Goal: Transaction & Acquisition: Purchase product/service

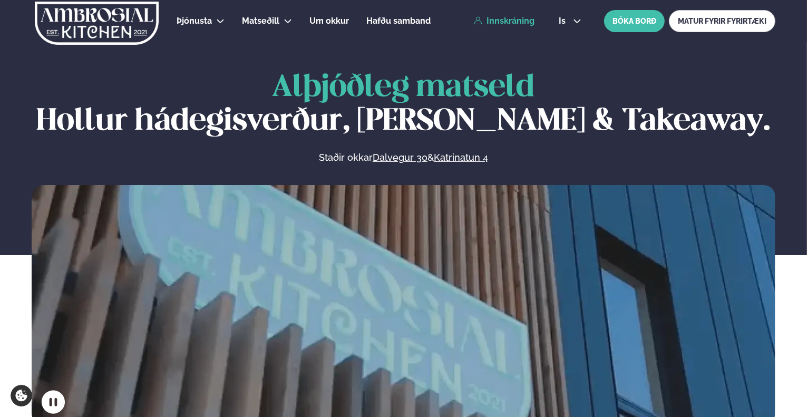
drag, startPoint x: 0, startPoint y: 0, endPoint x: 516, endPoint y: 25, distance: 516.9
click at [516, 25] on link "Innskráning" at bounding box center [504, 20] width 61 height 9
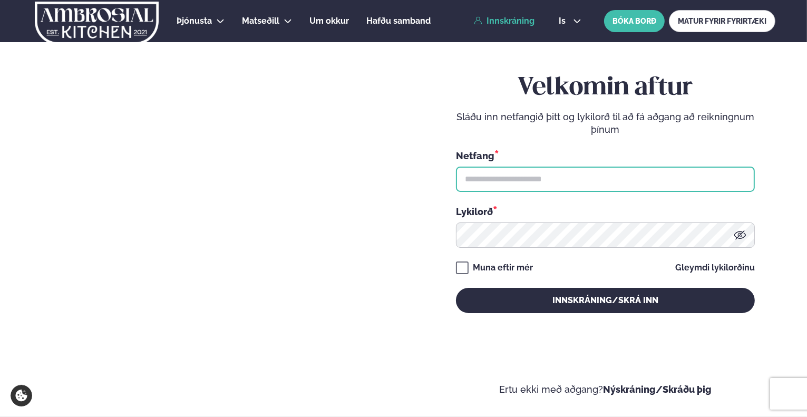
click at [512, 181] on input "text" at bounding box center [605, 178] width 299 height 25
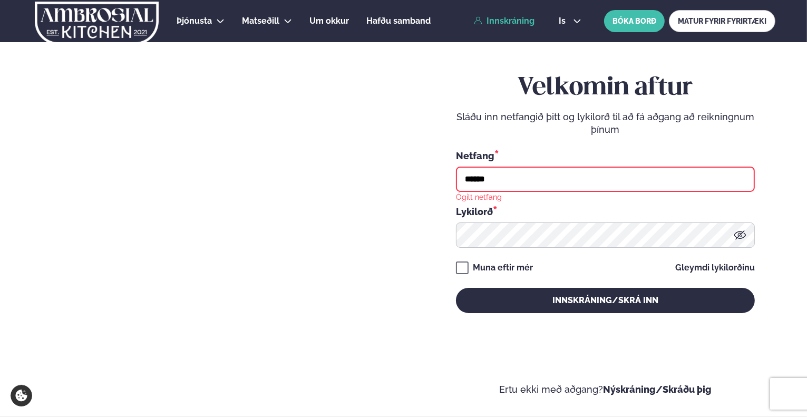
type input "**********"
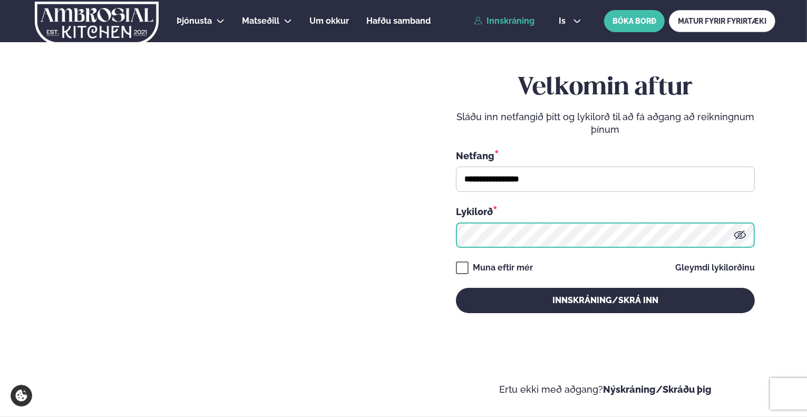
click at [456, 288] on button "Innskráning/Skrá inn" at bounding box center [605, 300] width 299 height 25
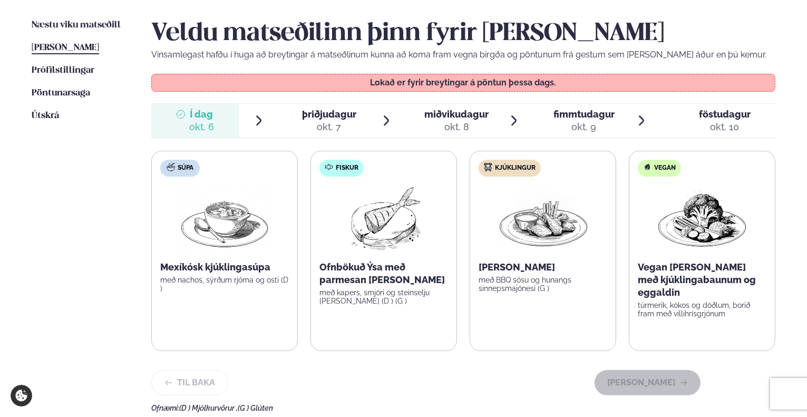
scroll to position [257, 0]
click at [340, 115] on span "þriðjudagur" at bounding box center [329, 113] width 54 height 11
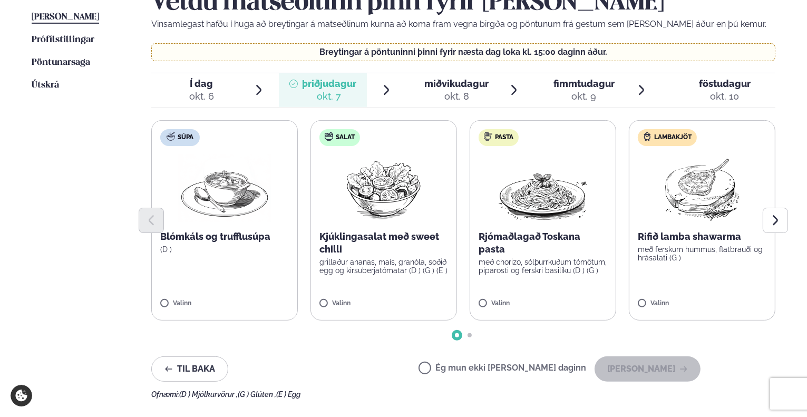
scroll to position [273, 0]
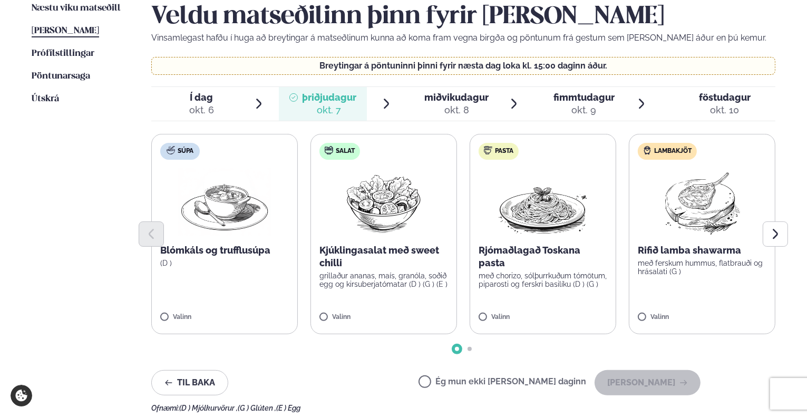
click at [450, 101] on span "miðvikudagur" at bounding box center [456, 97] width 64 height 11
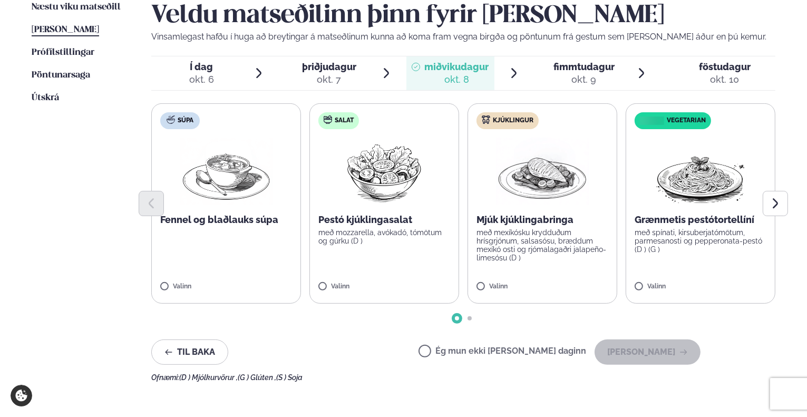
scroll to position [165, 0]
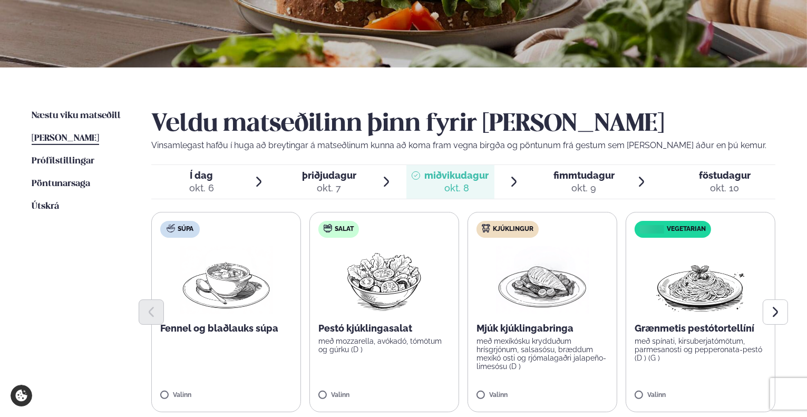
click at [322, 189] on div "okt. 7" at bounding box center [329, 188] width 54 height 13
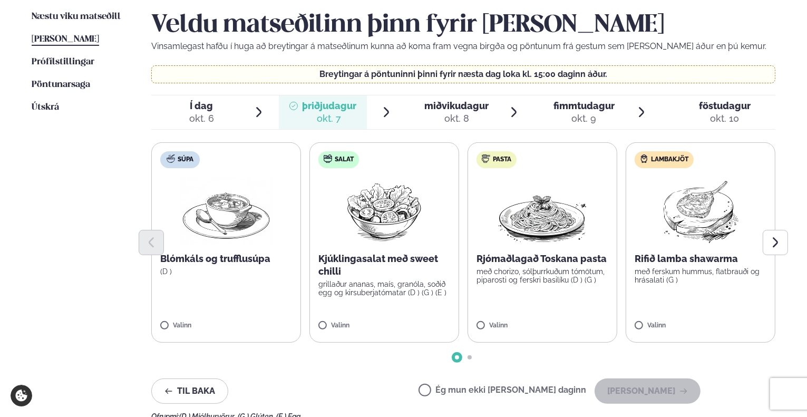
scroll to position [271, 0]
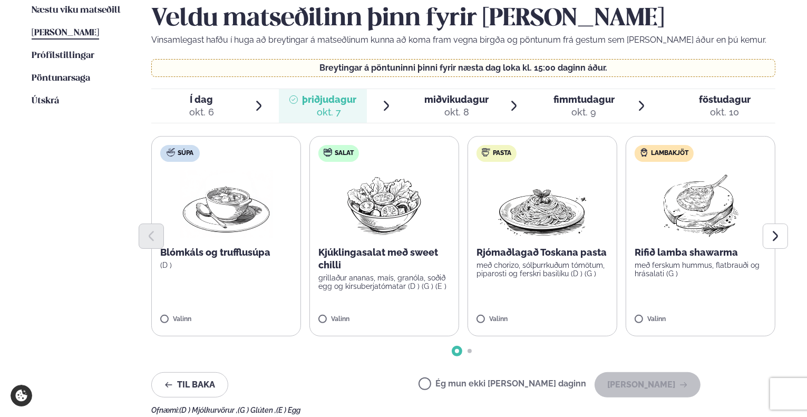
click at [348, 107] on div "okt. 7" at bounding box center [329, 112] width 54 height 13
click at [443, 100] on span "miðvikudagur" at bounding box center [456, 99] width 64 height 11
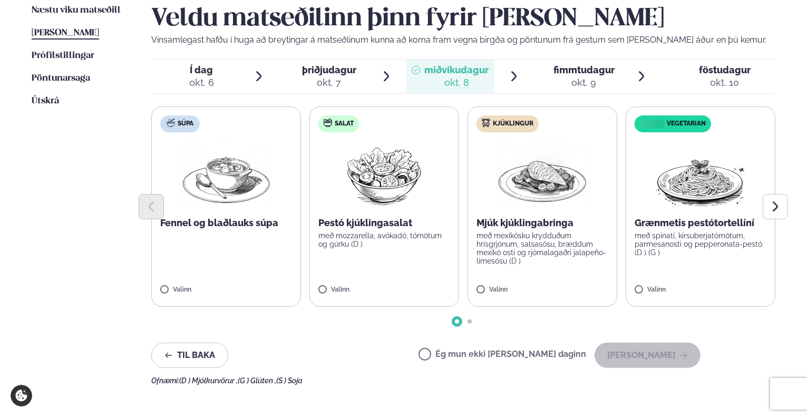
click at [348, 82] on div "okt. 7" at bounding box center [329, 82] width 54 height 13
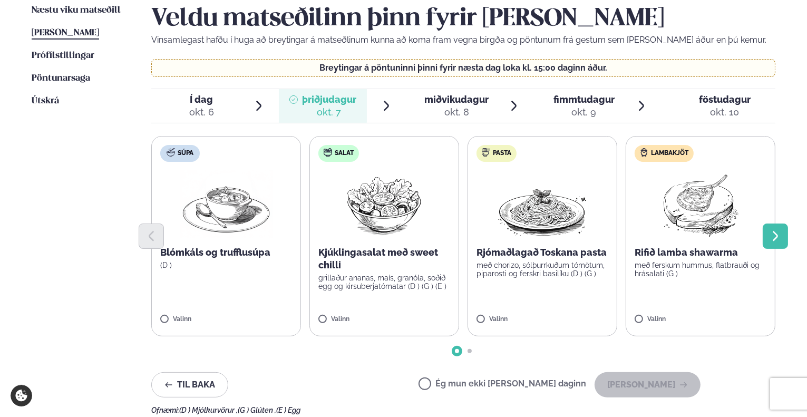
click at [781, 237] on button "Next slide" at bounding box center [774, 235] width 25 height 25
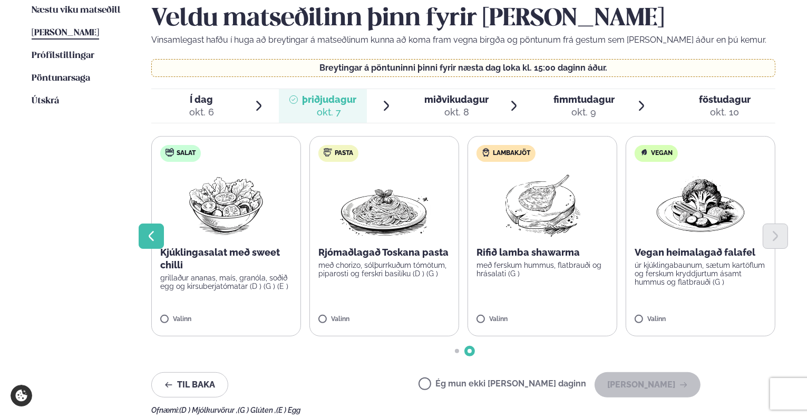
click at [148, 242] on button "Previous slide" at bounding box center [151, 235] width 25 height 25
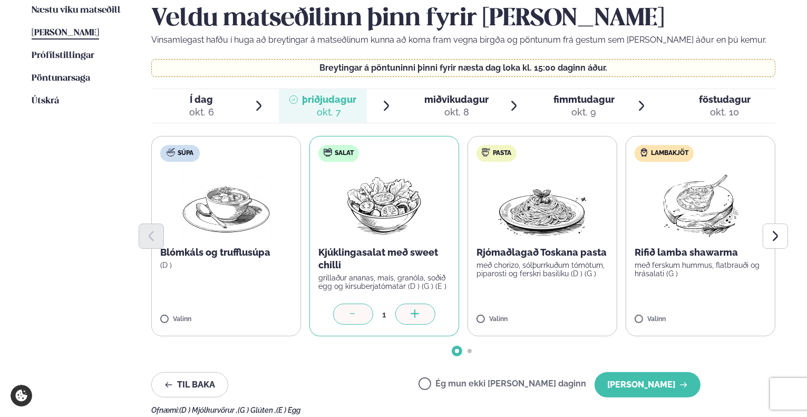
click at [348, 313] on div at bounding box center [353, 313] width 40 height 21
click at [466, 377] on div "Ég mun ekki [PERSON_NAME] daginn [PERSON_NAME]" at bounding box center [559, 384] width 282 height 25
click at [462, 383] on label "Ég mun ekki [PERSON_NAME] daginn" at bounding box center [502, 384] width 168 height 11
click at [455, 102] on span "miðvikudagur" at bounding box center [456, 99] width 64 height 11
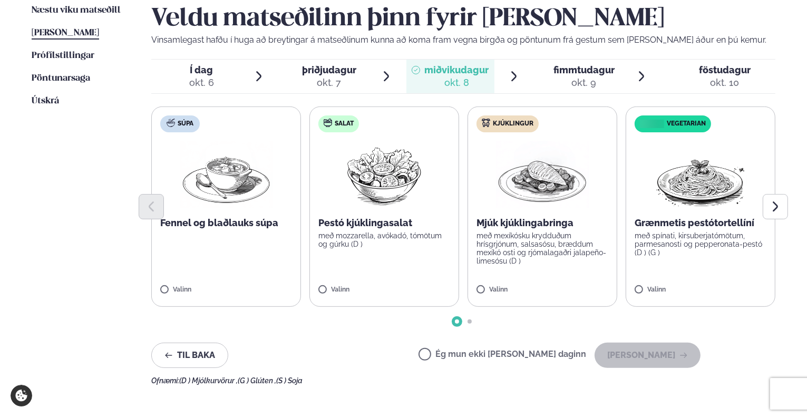
click at [398, 233] on p "með mozzarella, avókadó, tómötum og gúrku (D )" at bounding box center [384, 239] width 132 height 17
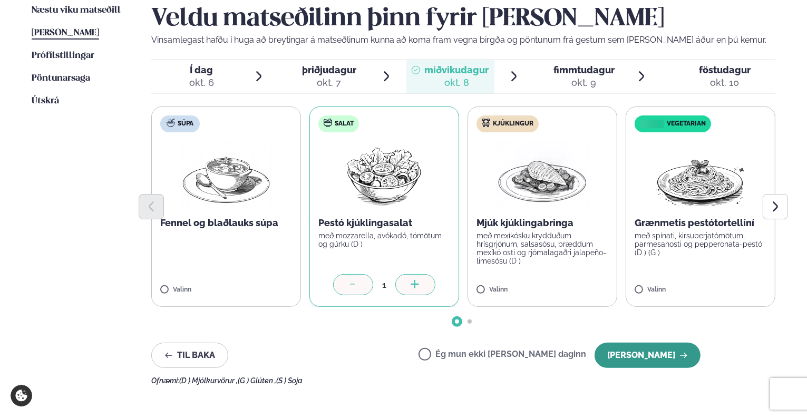
click at [631, 355] on button "[PERSON_NAME]" at bounding box center [647, 354] width 106 height 25
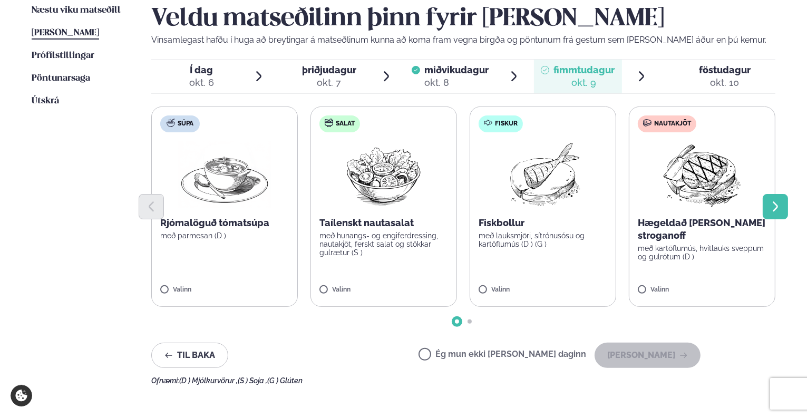
click at [761, 210] on div at bounding box center [463, 206] width 624 height 25
click at [766, 214] on button "Next slide" at bounding box center [774, 206] width 25 height 25
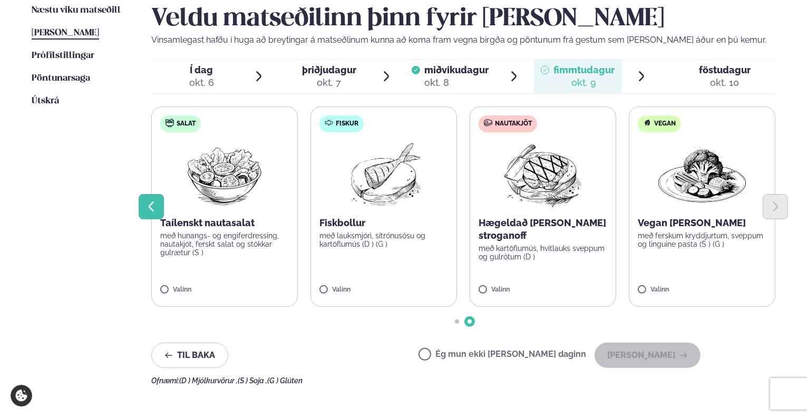
click at [160, 198] on button "Previous slide" at bounding box center [151, 206] width 25 height 25
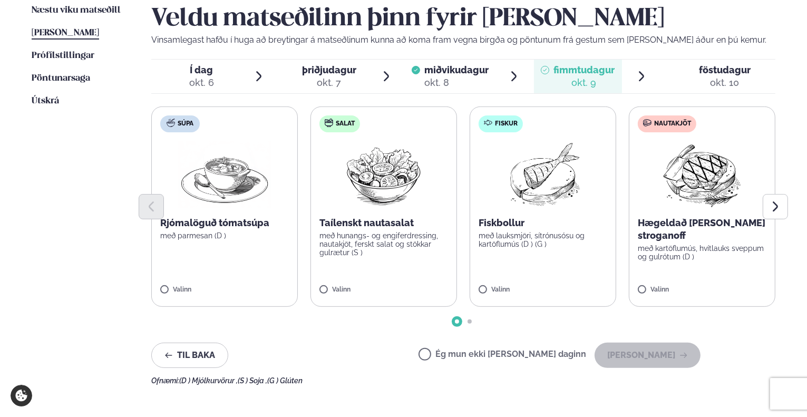
click at [545, 357] on label "Ég mun ekki [PERSON_NAME] daginn" at bounding box center [502, 355] width 168 height 11
click at [641, 352] on button "[PERSON_NAME]" at bounding box center [647, 354] width 106 height 25
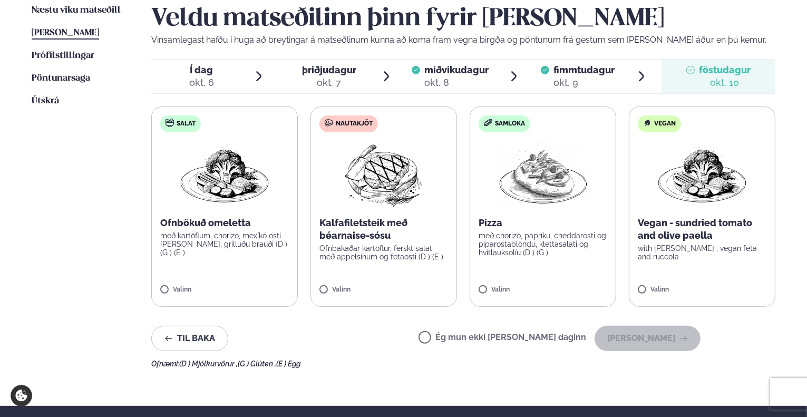
click at [528, 335] on label "Ég mun ekki [PERSON_NAME] daginn" at bounding box center [502, 338] width 168 height 11
click at [628, 337] on button "[PERSON_NAME]" at bounding box center [647, 338] width 106 height 25
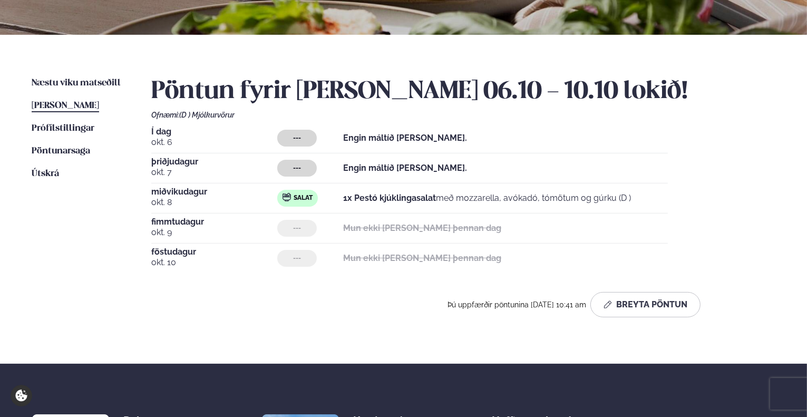
scroll to position [113, 0]
